Goal: Book appointment/travel/reservation

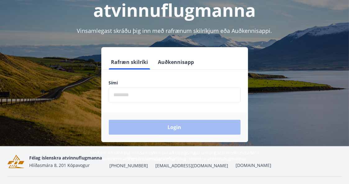
scroll to position [65, 0]
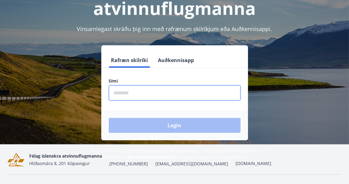
click at [116, 93] on input "phone" at bounding box center [175, 92] width 132 height 15
type input "********"
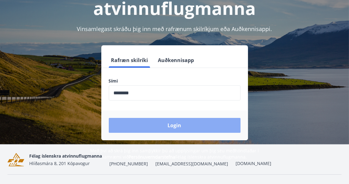
click at [175, 124] on button "Login" at bounding box center [175, 125] width 132 height 15
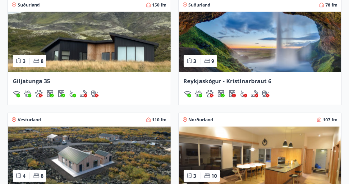
scroll to position [466, 0]
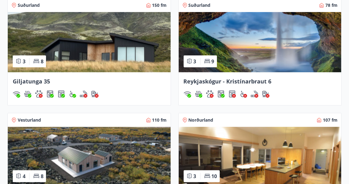
click at [95, 41] on img at bounding box center [89, 42] width 163 height 60
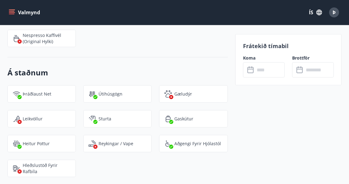
scroll to position [831, 0]
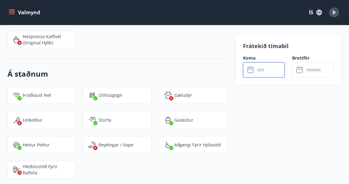
click at [267, 73] on input "text" at bounding box center [270, 69] width 30 height 15
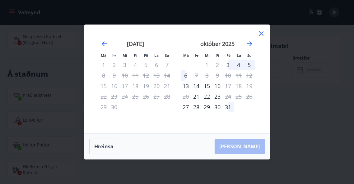
click at [260, 33] on icon at bounding box center [261, 33] width 4 height 4
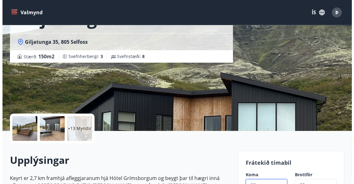
scroll to position [55, 0]
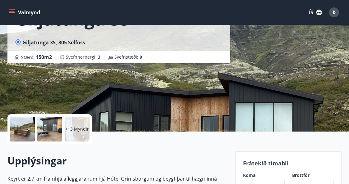
click at [70, 132] on div "+13 Myndir" at bounding box center [77, 129] width 25 height 25
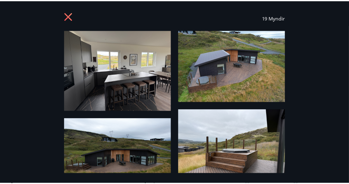
scroll to position [0, 0]
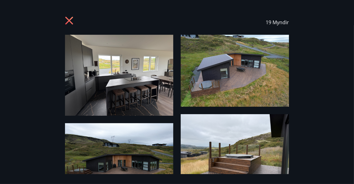
click at [67, 19] on icon at bounding box center [69, 21] width 8 height 8
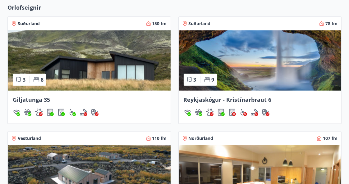
scroll to position [450, 0]
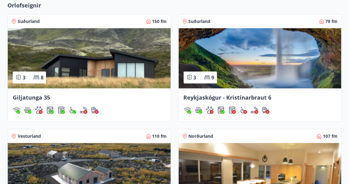
click at [254, 57] on img at bounding box center [260, 58] width 163 height 60
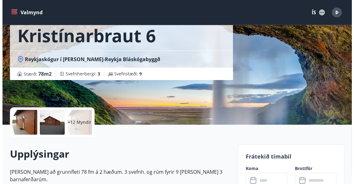
scroll to position [71, 0]
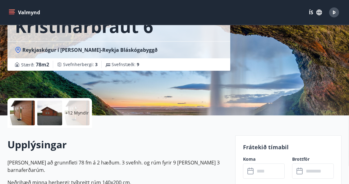
click at [22, 109] on div at bounding box center [22, 113] width 25 height 25
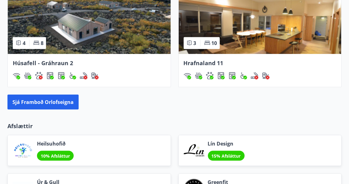
scroll to position [600, 0]
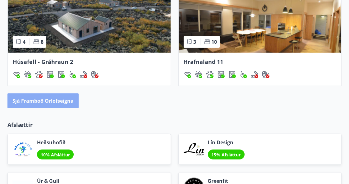
click at [44, 100] on button "Sjá framboð orlofseigna" at bounding box center [42, 101] width 71 height 15
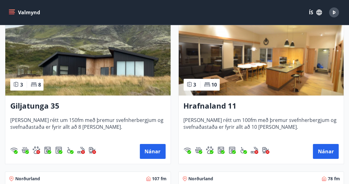
scroll to position [135, 0]
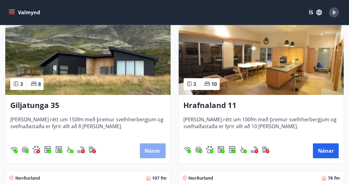
click at [151, 147] on button "Nánar" at bounding box center [153, 151] width 26 height 15
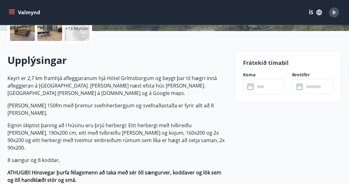
scroll to position [156, 0]
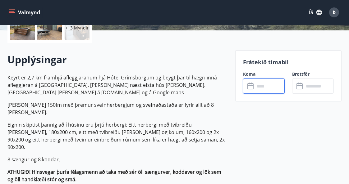
click at [262, 86] on input "text" at bounding box center [270, 86] width 30 height 15
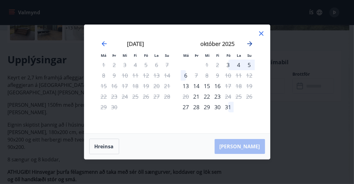
click at [248, 41] on icon "Move forward to switch to the next month." at bounding box center [249, 43] width 7 height 7
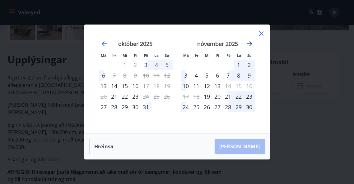
click at [248, 41] on icon "Move forward to switch to the next month." at bounding box center [249, 43] width 7 height 7
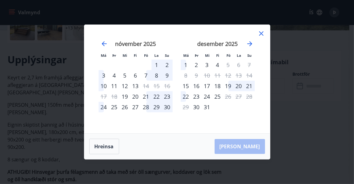
click at [258, 32] on icon at bounding box center [260, 33] width 7 height 7
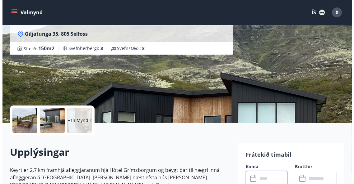
scroll to position [62, 0]
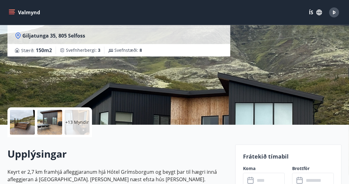
click at [78, 120] on p "+13 Myndir" at bounding box center [77, 122] width 24 height 6
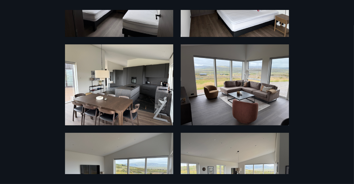
scroll to position [488, 0]
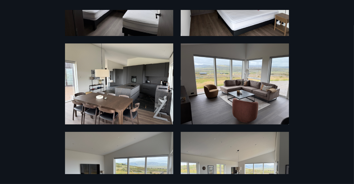
click at [242, 78] on img at bounding box center [234, 83] width 108 height 81
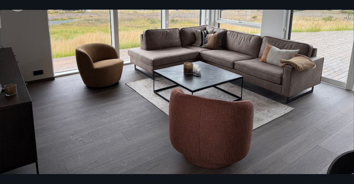
scroll to position [0, 0]
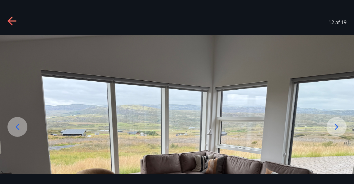
click at [11, 20] on icon at bounding box center [12, 21] width 10 height 10
